Goal: Check status: Check status

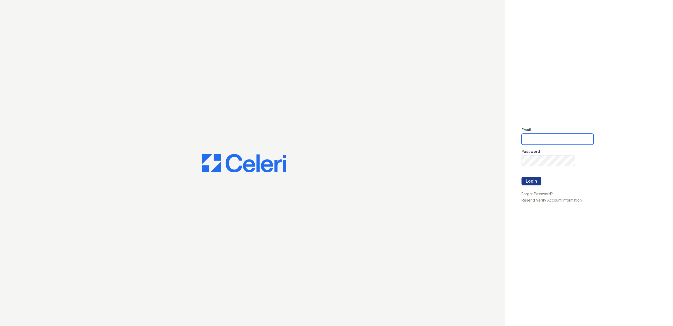
click at [548, 143] on input "email" at bounding box center [557, 139] width 72 height 11
type input "[EMAIL_ADDRESS][DOMAIN_NAME]"
click at [521, 177] on button "Login" at bounding box center [531, 181] width 20 height 8
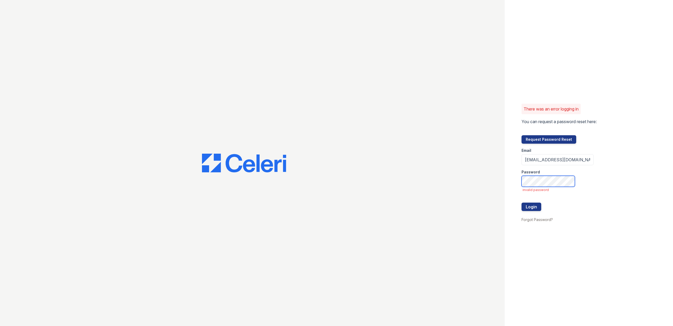
click at [521, 202] on button "Login" at bounding box center [531, 206] width 20 height 8
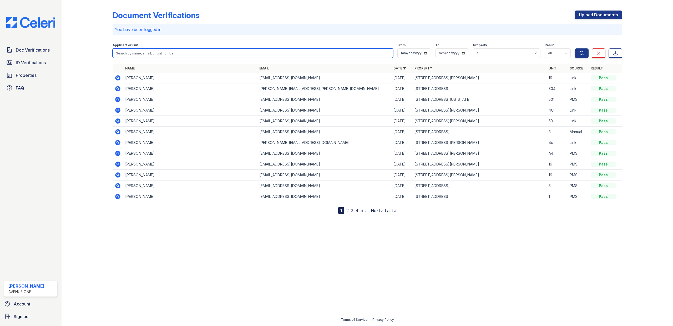
click at [222, 52] on input "search" at bounding box center [253, 52] width 281 height 9
type input "[PERSON_NAME]"
click at [575, 48] on button "Search" at bounding box center [582, 52] width 14 height 9
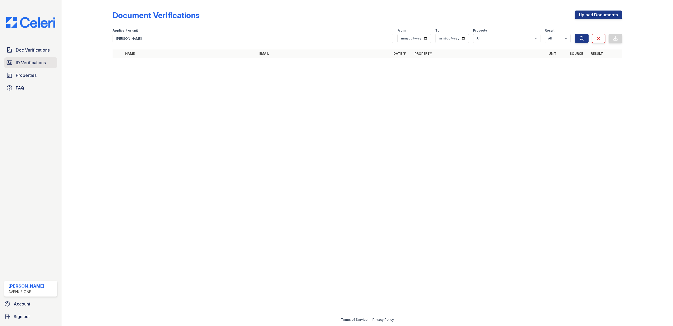
click at [25, 65] on span "ID Verifications" at bounding box center [31, 62] width 30 height 6
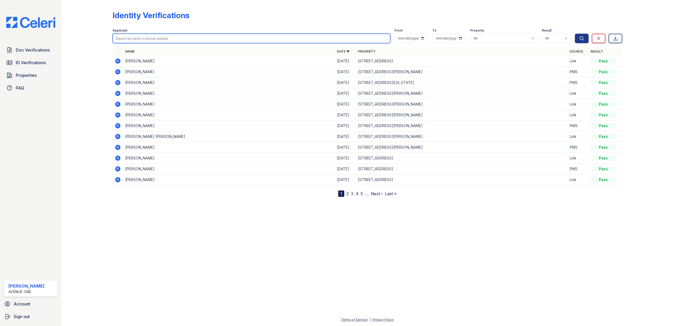
click at [144, 37] on input "search" at bounding box center [252, 38] width 278 height 9
type input "[PERSON_NAME]"
click at [575, 34] on button "Search" at bounding box center [582, 38] width 14 height 9
